Goal: Navigation & Orientation: Find specific page/section

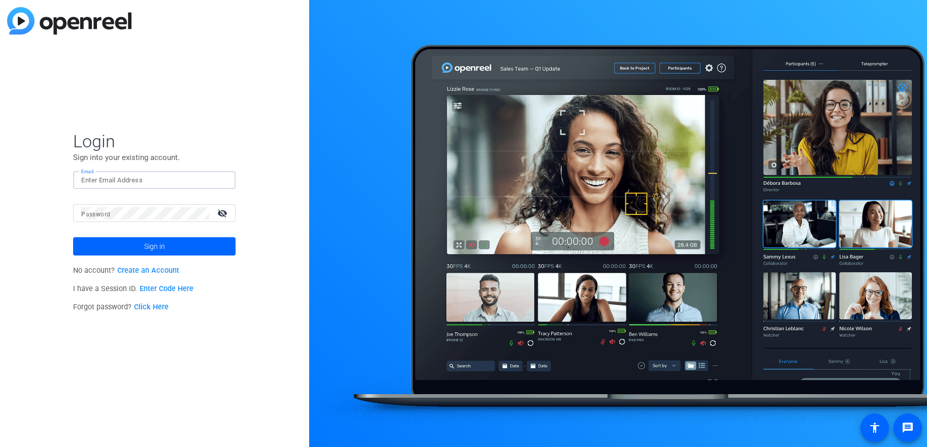
click at [187, 182] on input "Email" at bounding box center [154, 180] width 146 height 12
click at [141, 179] on input "Email" at bounding box center [154, 180] width 146 height 12
type input "[EMAIL_ADDRESS][DOMAIN_NAME]"
click at [136, 245] on span at bounding box center [154, 246] width 163 height 24
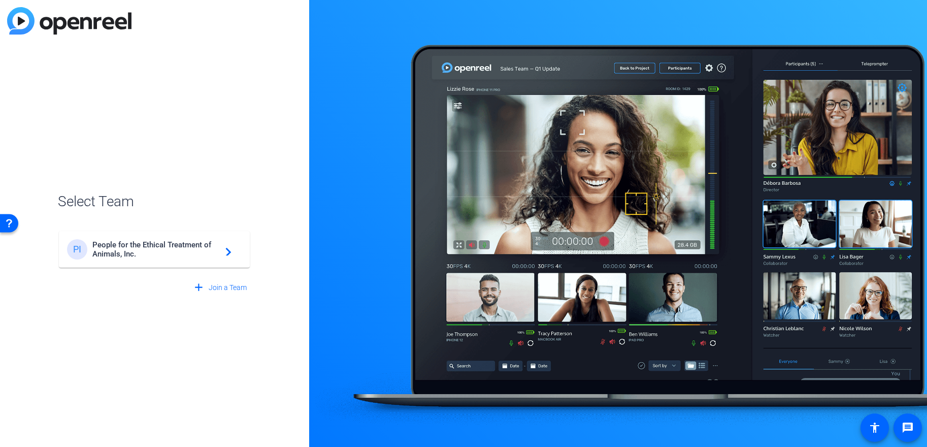
click at [141, 243] on span "People for the Ethical Treatment of Animals, Inc." at bounding box center [155, 249] width 127 height 18
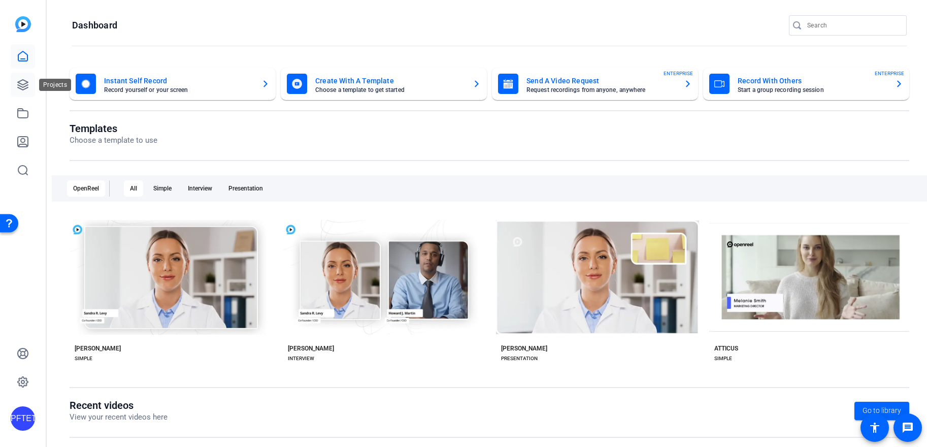
click at [29, 81] on link at bounding box center [23, 85] width 24 height 24
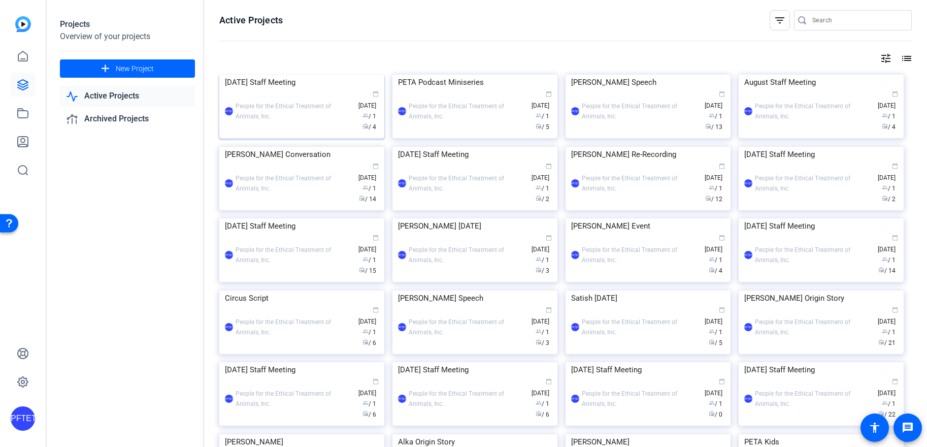
click at [284, 133] on div "PFTETOAI People for the Ethical Treatment of Animals, Inc. calendar_today [DATE…" at bounding box center [302, 111] width 154 height 43
